Goal: Information Seeking & Learning: Learn about a topic

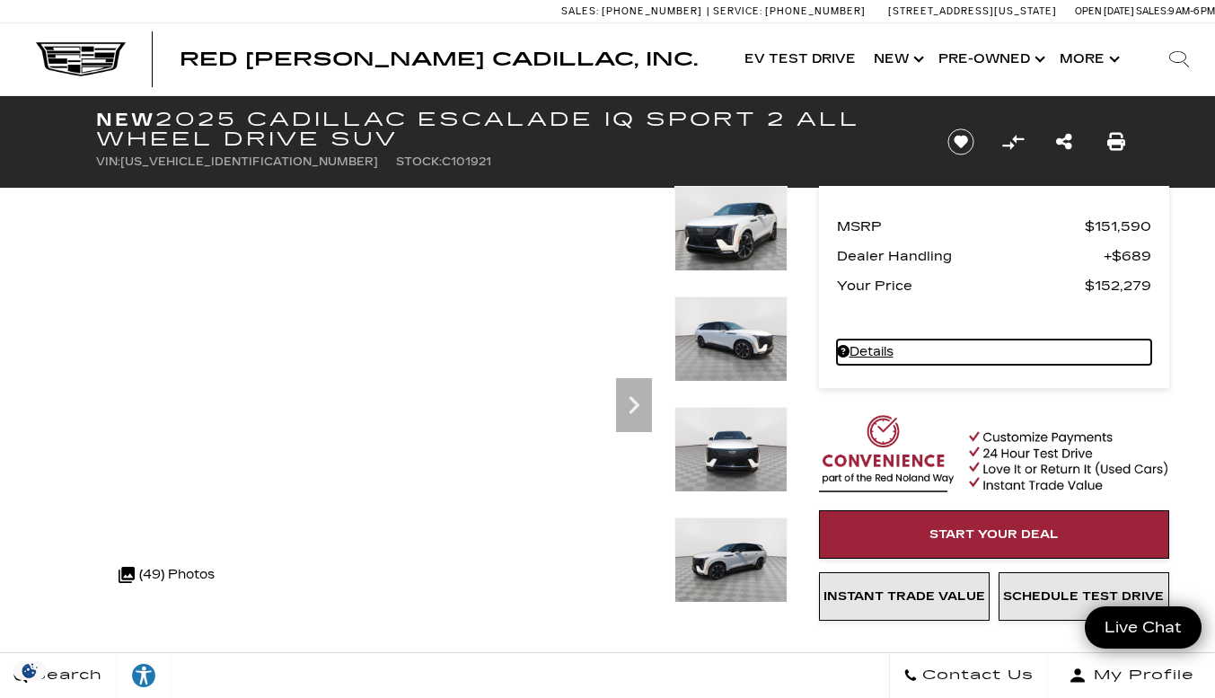
click at [869, 349] on link "Details New 2025 Cadillac ESCALADE IQ Sport 2 All Wheel Drive SUV" at bounding box center [994, 352] width 314 height 25
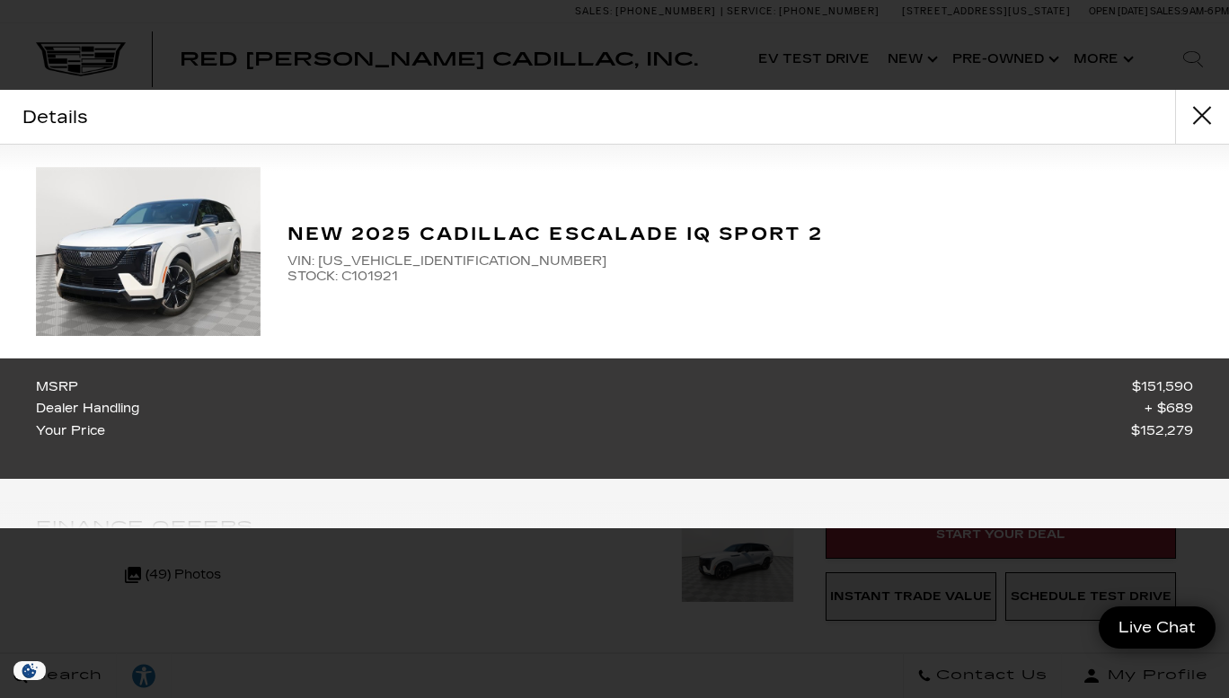
click at [808, 296] on div "New 2025 Cadillac ESCALADE IQ Sport 2 VIN: [US_VEHICLE_IDENTIFICATION_NUMBER] S…" at bounding box center [614, 252] width 1229 height 214
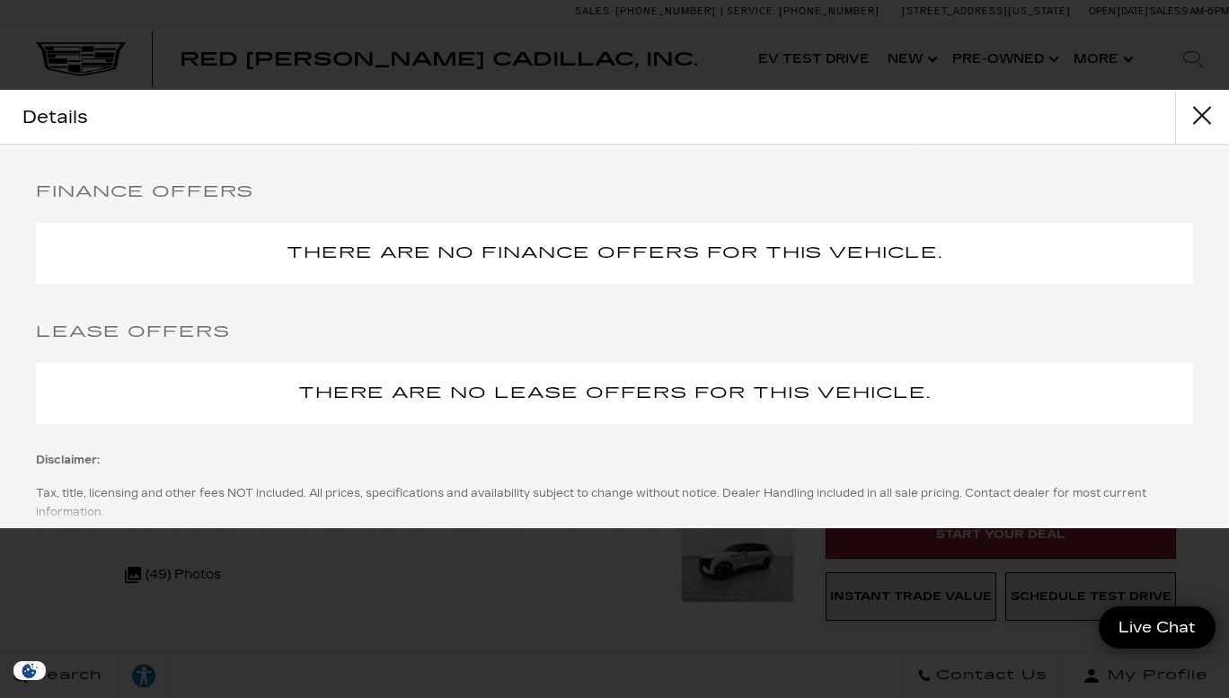
click at [1214, 482] on div "Disclaimer: Tax, title, licensing and other fees NOT included. All prices, spec…" at bounding box center [614, 555] width 1229 height 226
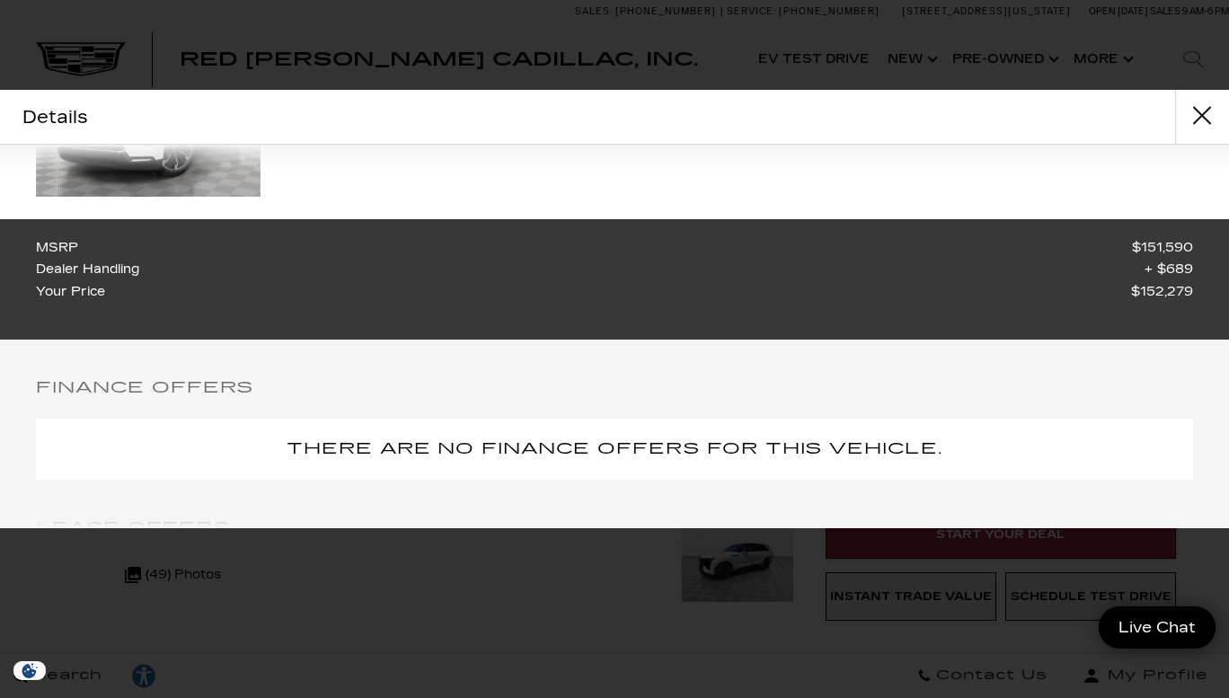
scroll to position [0, 0]
